Goal: Task Accomplishment & Management: Complete application form

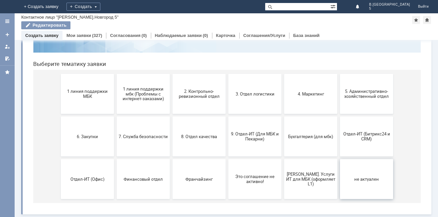
scroll to position [54, 0]
click at [317, 140] on button "Бухгалтерия (для мбк)" at bounding box center [310, 136] width 53 height 40
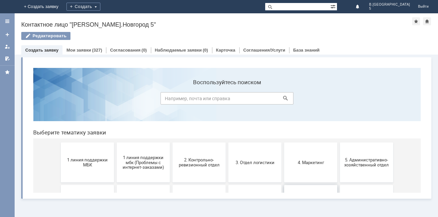
scroll to position [0, 0]
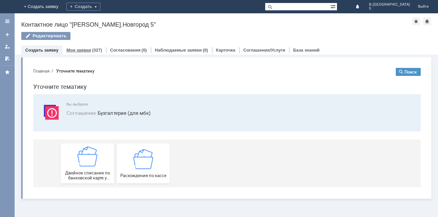
click at [80, 50] on link "Мои заявки" at bounding box center [78, 50] width 25 height 5
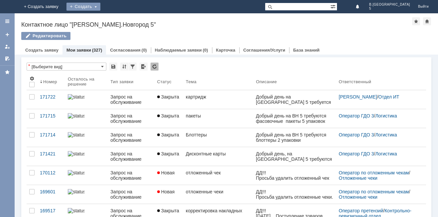
click at [100, 7] on div "Создать" at bounding box center [83, 7] width 34 height 8
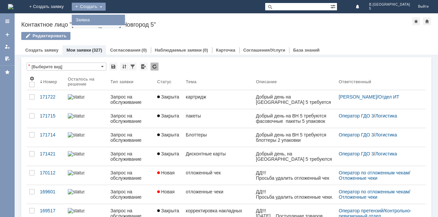
click at [124, 21] on link "Заявка" at bounding box center [98, 20] width 51 height 8
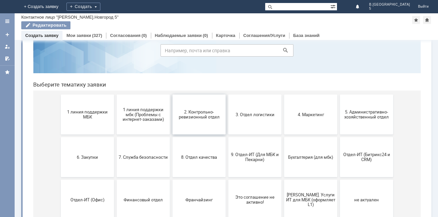
scroll to position [54, 0]
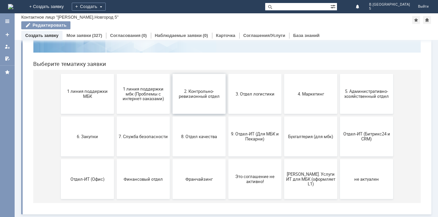
click at [208, 96] on span "2. Контрольно-ревизионный отдел" at bounding box center [198, 94] width 49 height 10
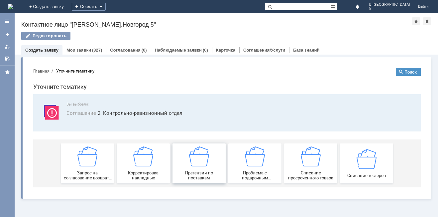
click at [211, 153] on div "Претензии по поставкам" at bounding box center [198, 163] width 49 height 34
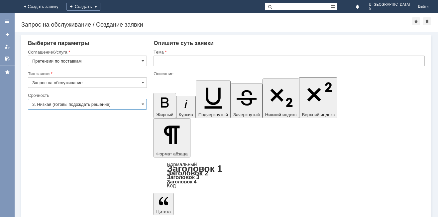
click at [143, 101] on input "3. Низкая (готовы подождать решение)" at bounding box center [87, 104] width 119 height 11
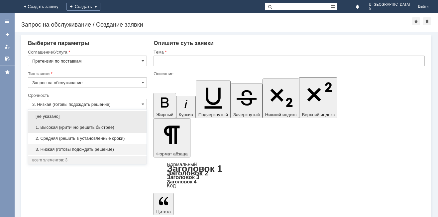
click at [96, 130] on div "1. Высокая (критично решить быстрее)" at bounding box center [87, 127] width 118 height 11
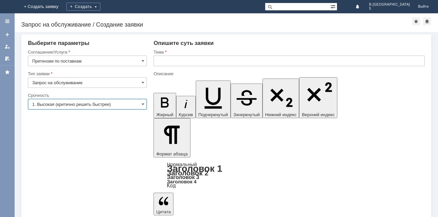
type input "1. Высокая (критично решить быстрее)"
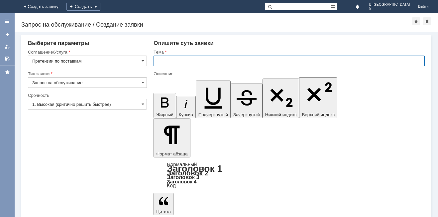
click at [164, 58] on input "text" at bounding box center [289, 60] width 271 height 11
type input "код маркировки"
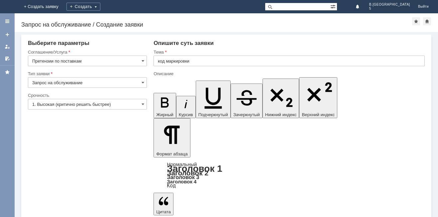
click at [205, 61] on input "код маркировки" at bounding box center [289, 60] width 271 height 11
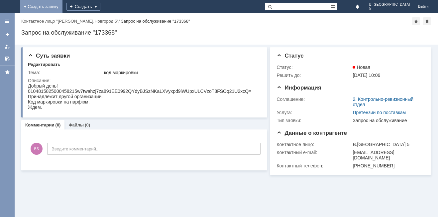
click at [62, 7] on link "+ Создать заявку" at bounding box center [41, 6] width 43 height 13
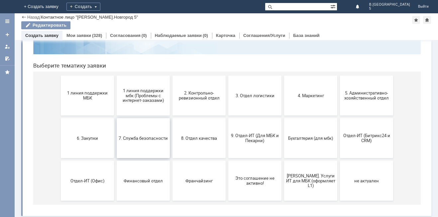
scroll to position [54, 0]
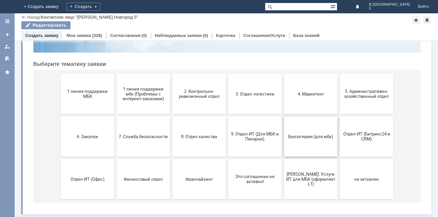
click at [302, 137] on span "Бухгалтерия (для мбк)" at bounding box center [310, 136] width 49 height 5
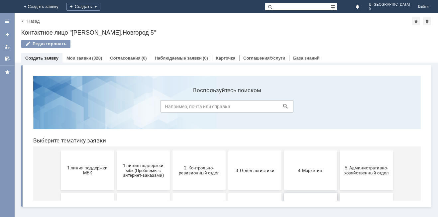
scroll to position [0, 0]
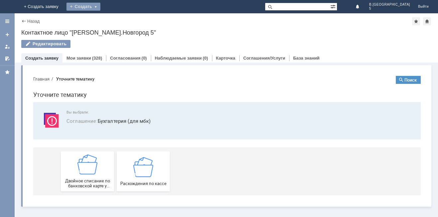
click at [100, 7] on div "Создать" at bounding box center [83, 7] width 34 height 8
click at [118, 20] on link "Заявка" at bounding box center [93, 20] width 51 height 8
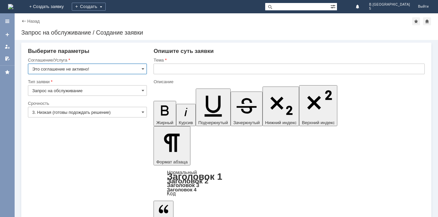
click at [141, 69] on input "Это соглашение не активно!" at bounding box center [87, 68] width 119 height 11
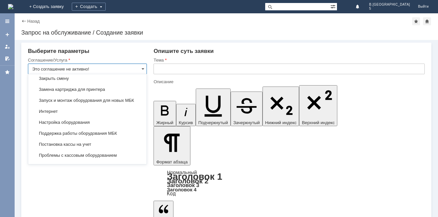
scroll to position [664, 0]
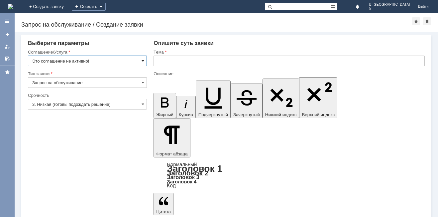
click at [144, 61] on span at bounding box center [143, 60] width 3 height 5
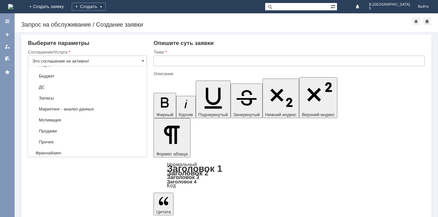
scroll to position [1139, 0]
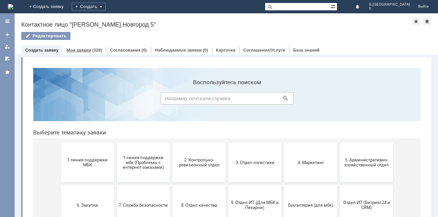
click at [78, 49] on link "Мои заявки" at bounding box center [78, 50] width 25 height 5
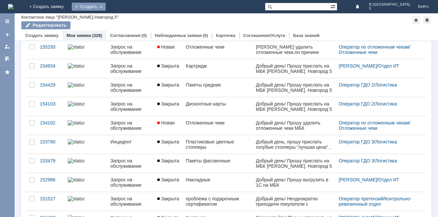
click at [106, 5] on div "Создать" at bounding box center [89, 7] width 34 height 8
click at [124, 19] on link "Заявка" at bounding box center [98, 20] width 51 height 8
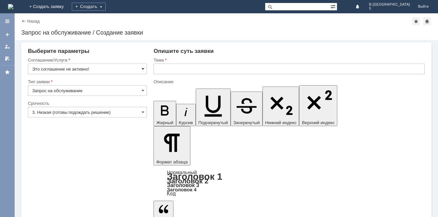
click at [144, 67] on span at bounding box center [143, 68] width 3 height 5
